Goal: Task Accomplishment & Management: Manage account settings

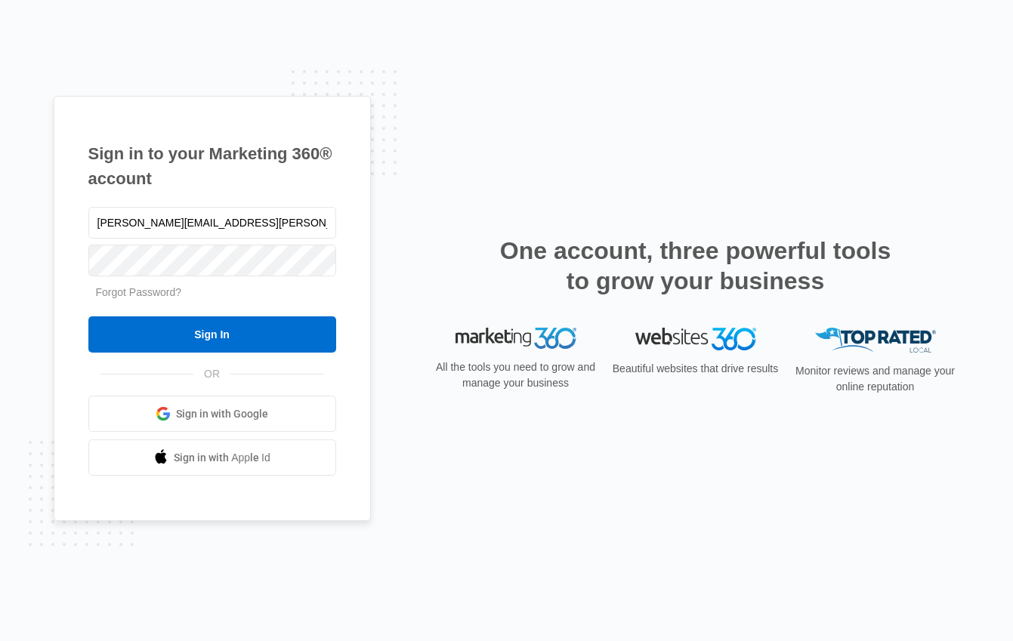
type input "joseph.mason@madwire.com"
click at [88, 316] on input "Sign In" at bounding box center [212, 334] width 248 height 36
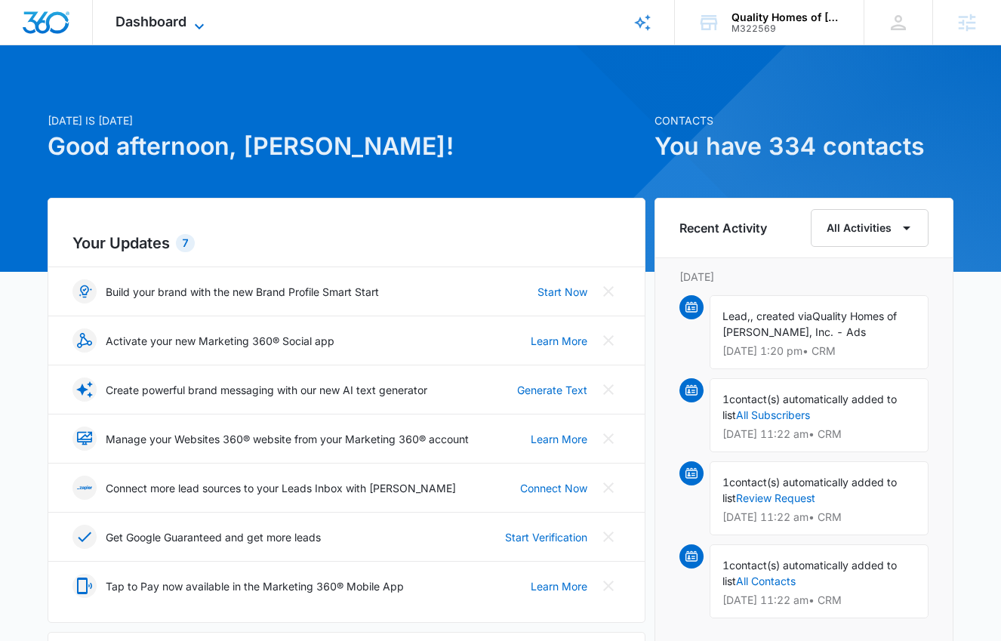
click at [162, 15] on span "Dashboard" at bounding box center [151, 22] width 71 height 16
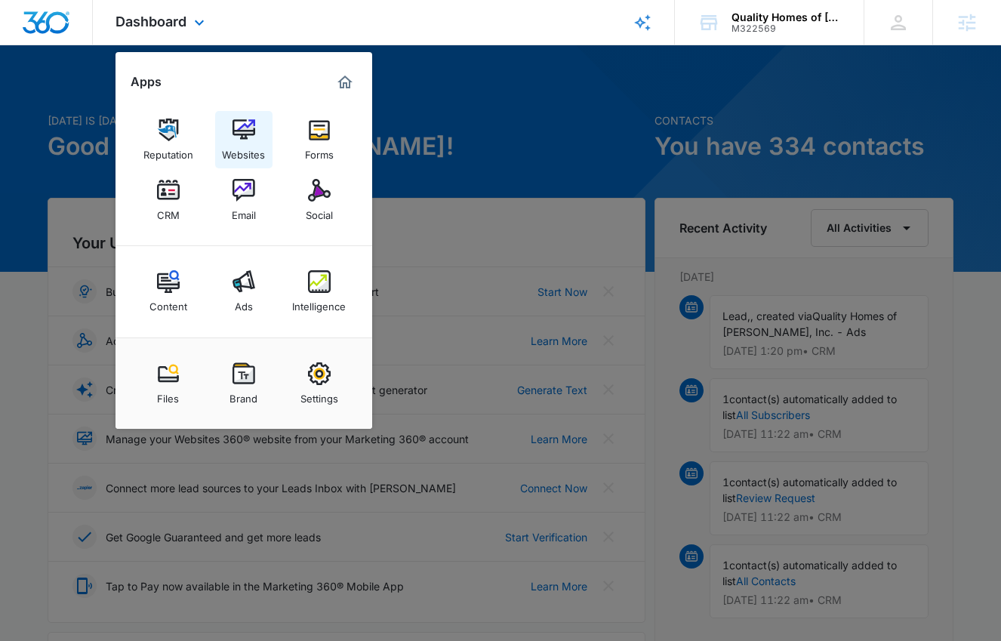
click at [233, 140] on img at bounding box center [244, 130] width 23 height 23
